Goal: Find specific page/section: Find specific page/section

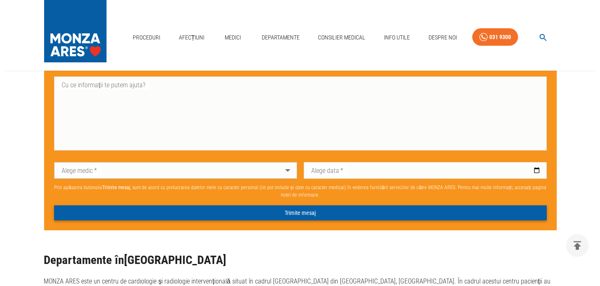
scroll to position [374, 0]
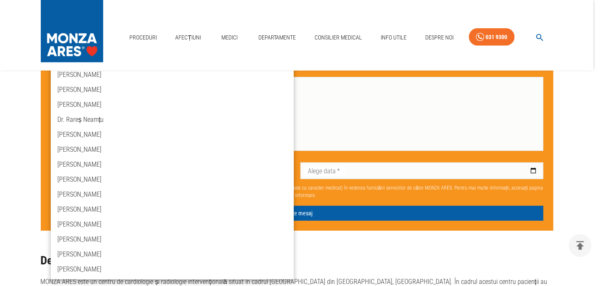
scroll to position [0, 0]
click at [185, 40] on link "Afecțiuni" at bounding box center [188, 37] width 32 height 17
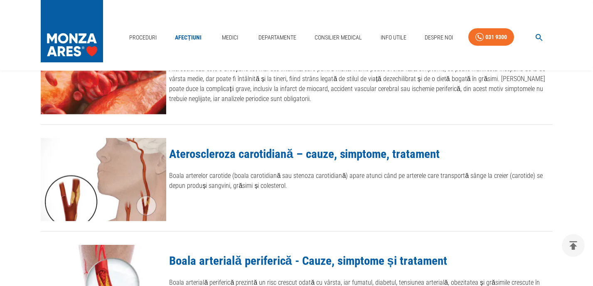
scroll to position [956, 0]
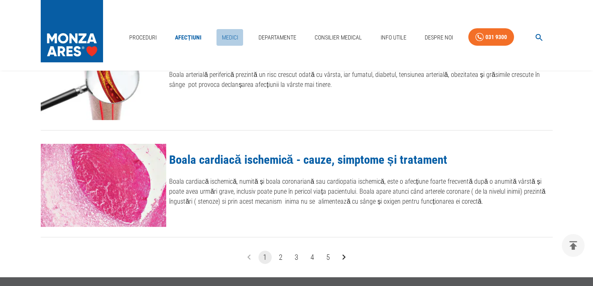
click at [235, 36] on link "Medici" at bounding box center [230, 37] width 27 height 17
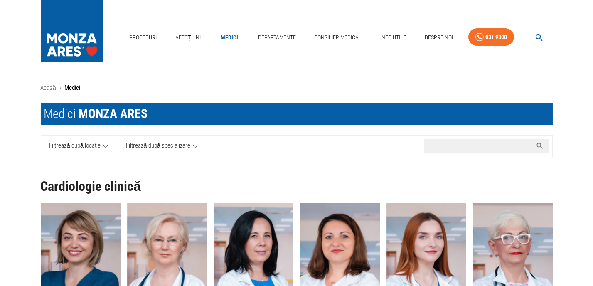
click at [461, 145] on input "Caută nume medic..." at bounding box center [479, 146] width 108 height 15
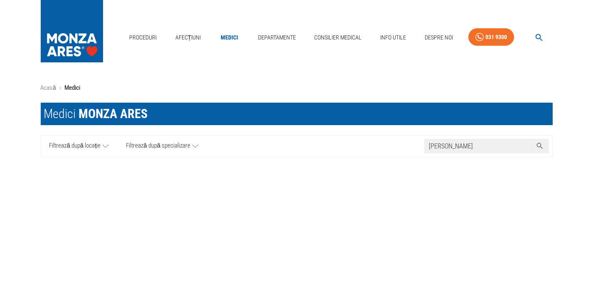
type input "[PERSON_NAME]"
click at [328, 177] on div "Acasă › Medici Medici MONZA ARES Caută nume medic... Filtrează după locație Fil…" at bounding box center [296, 178] width 593 height 215
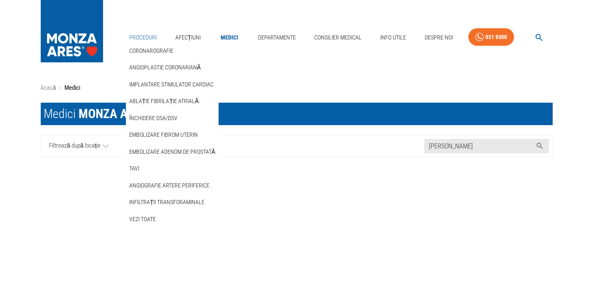
click at [143, 39] on link "Proceduri" at bounding box center [143, 37] width 34 height 17
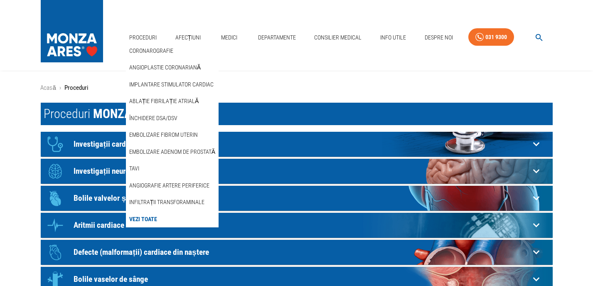
scroll to position [83, 0]
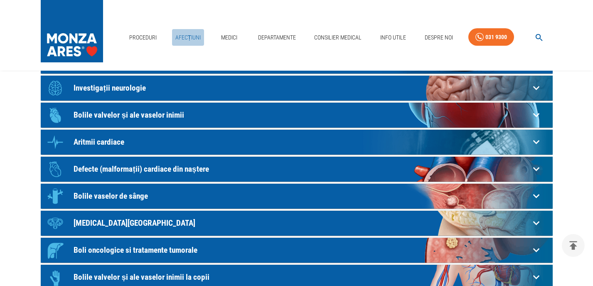
click at [191, 38] on link "Afecțiuni" at bounding box center [188, 37] width 32 height 17
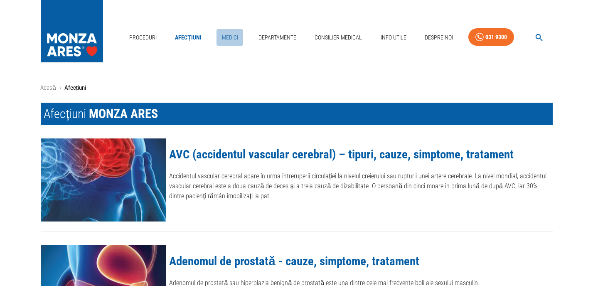
click at [227, 37] on link "Medici" at bounding box center [230, 37] width 27 height 17
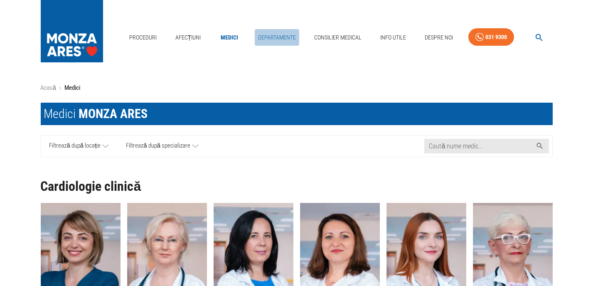
click at [284, 35] on link "Departamente" at bounding box center [277, 37] width 44 height 17
